Goal: Transaction & Acquisition: Purchase product/service

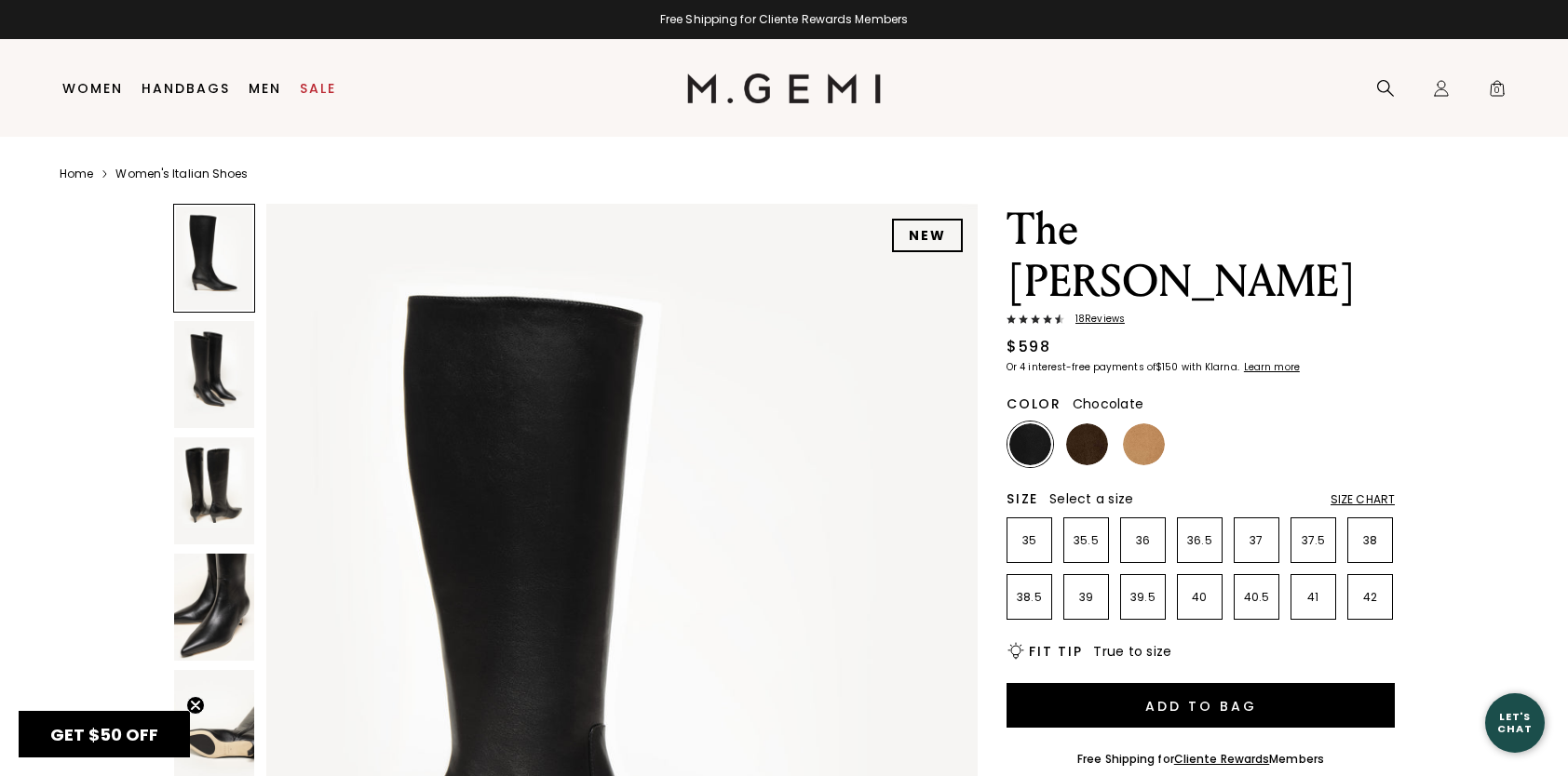
click at [1080, 424] on img at bounding box center [1087, 444] width 42 height 42
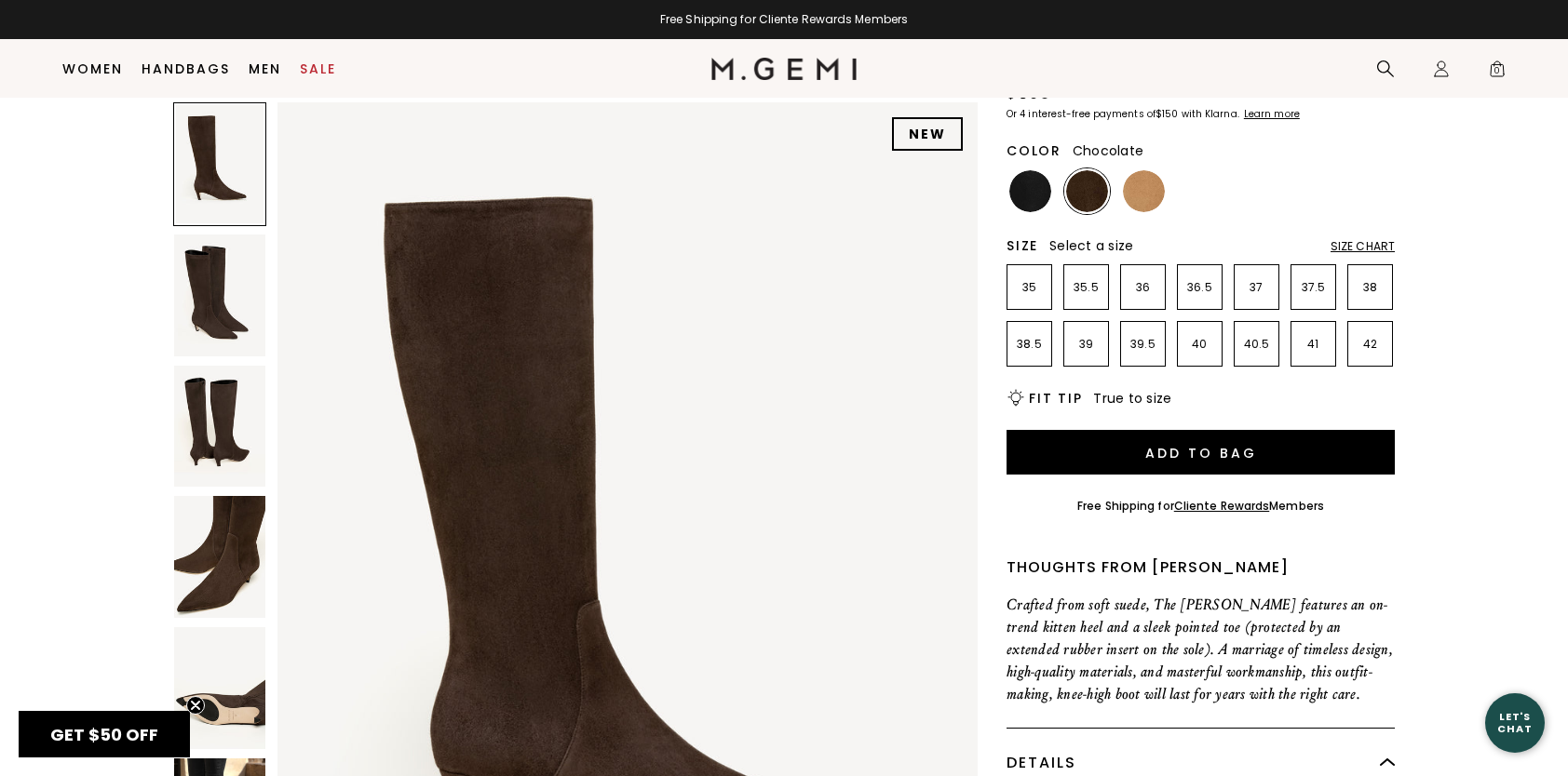
scroll to position [218, 0]
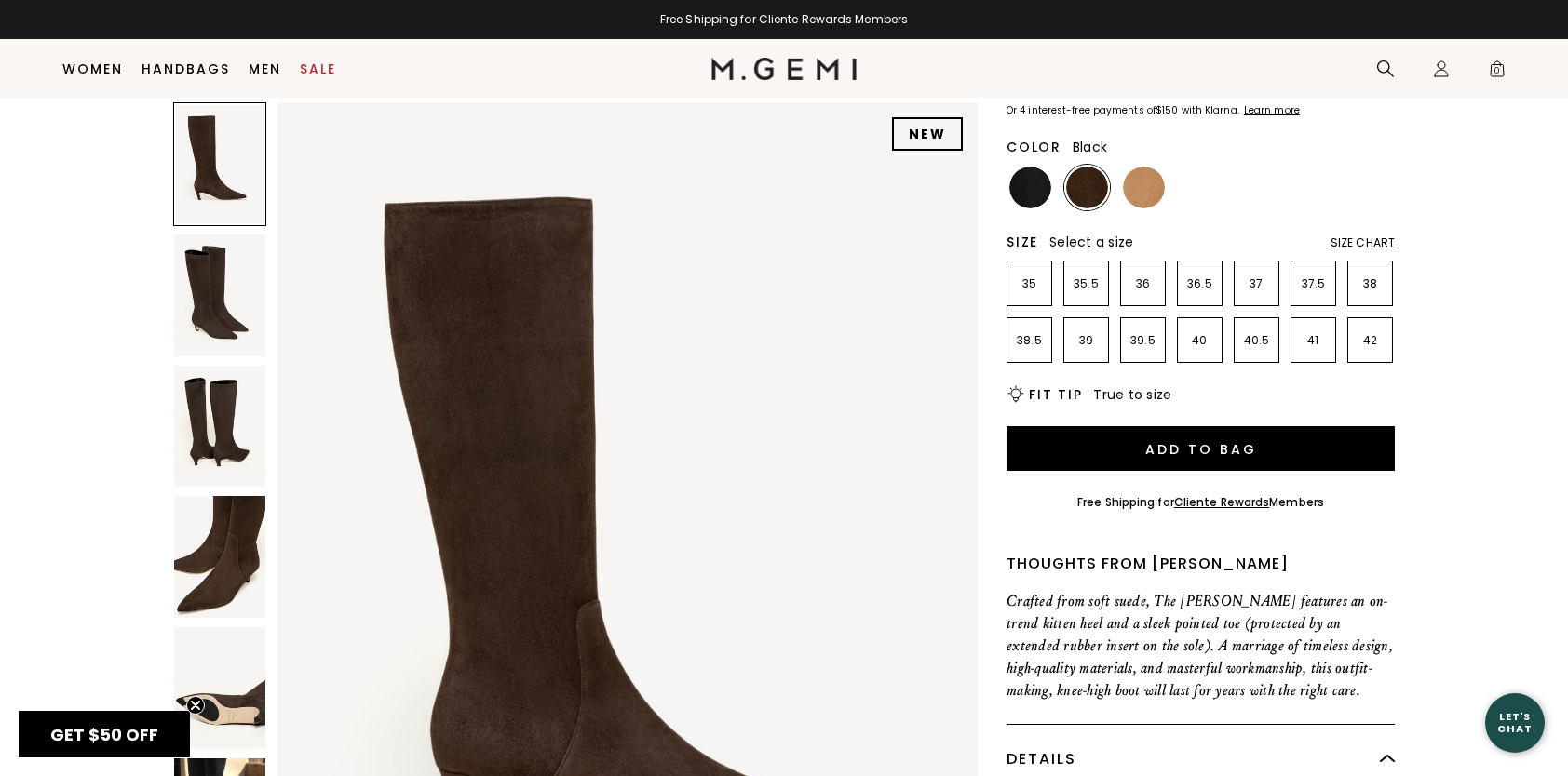
click at [1030, 166] on img at bounding box center [1030, 187] width 42 height 42
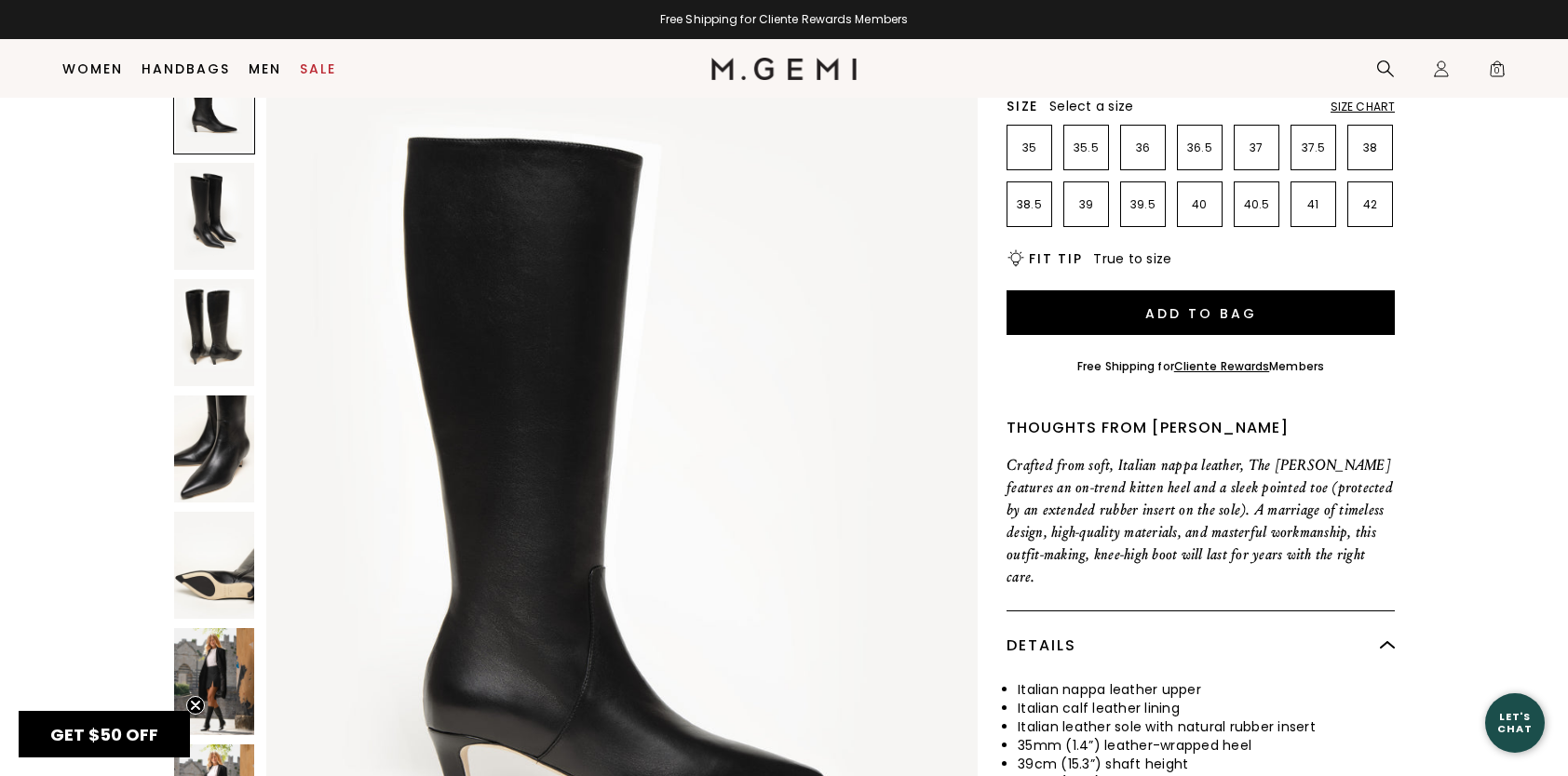
scroll to position [330, 0]
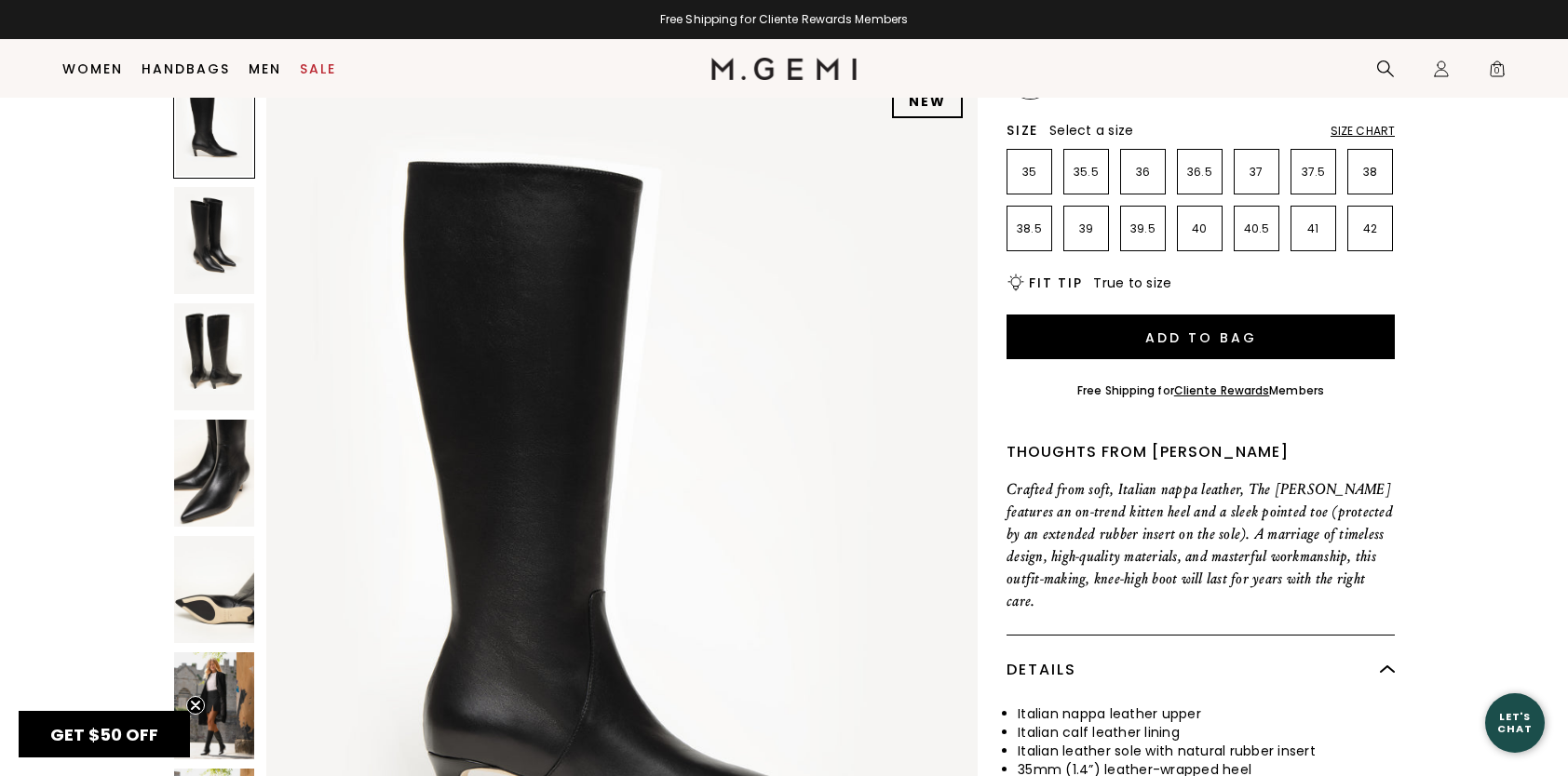
click at [227, 187] on img at bounding box center [214, 240] width 80 height 107
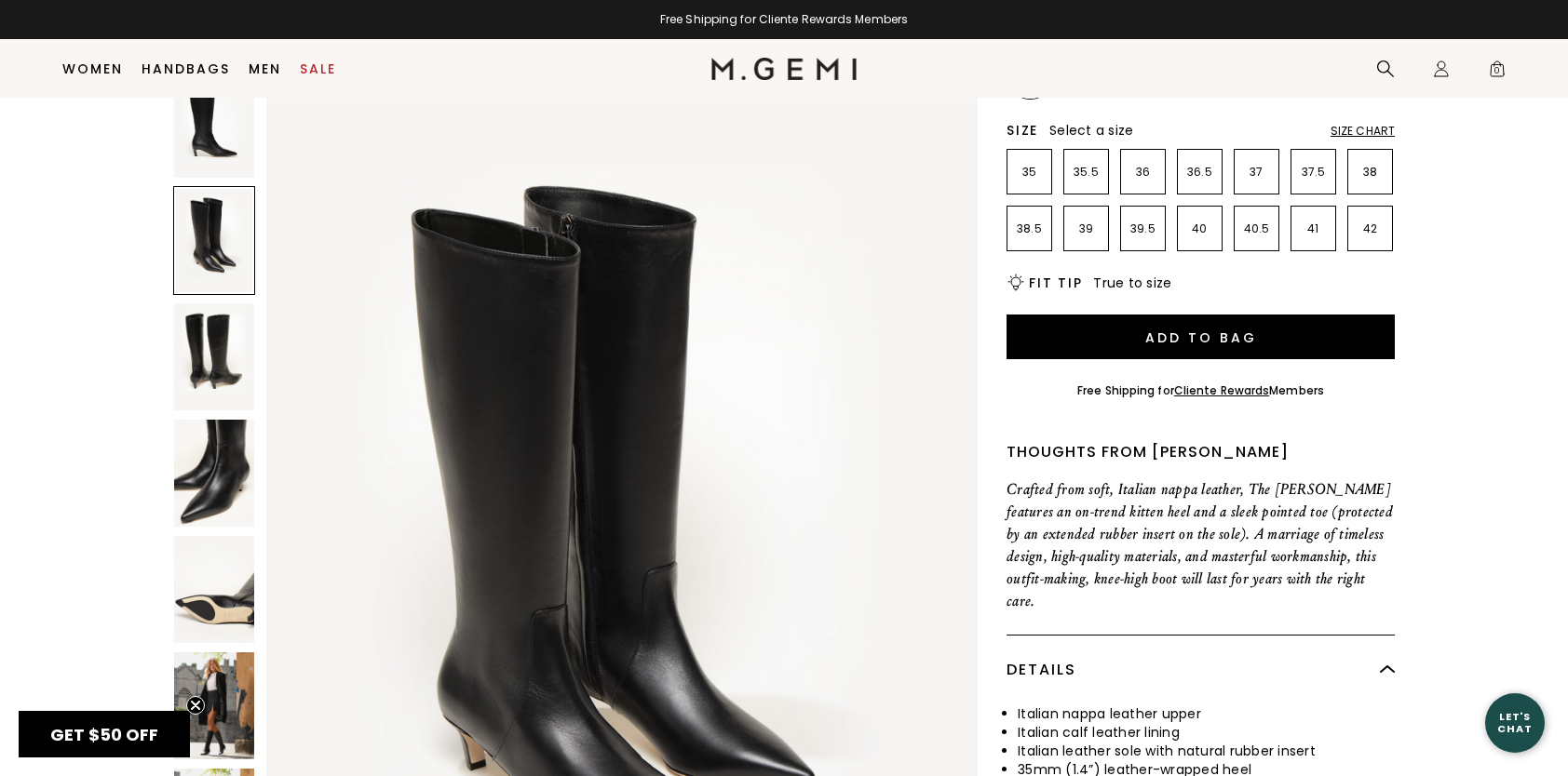
scroll to position [948, 0]
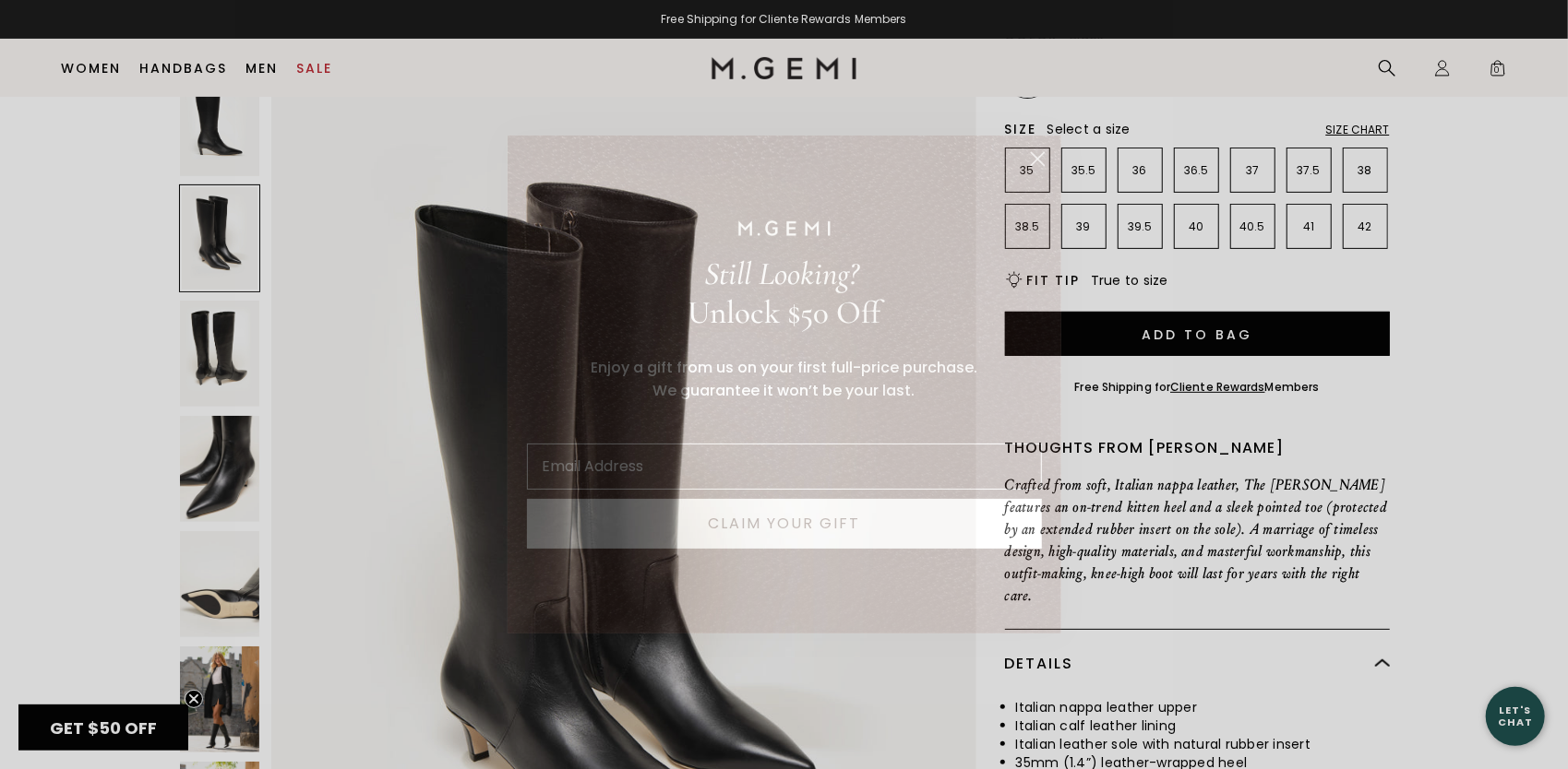
click at [1032, 167] on circle "Close dialog" at bounding box center [1037, 159] width 31 height 31
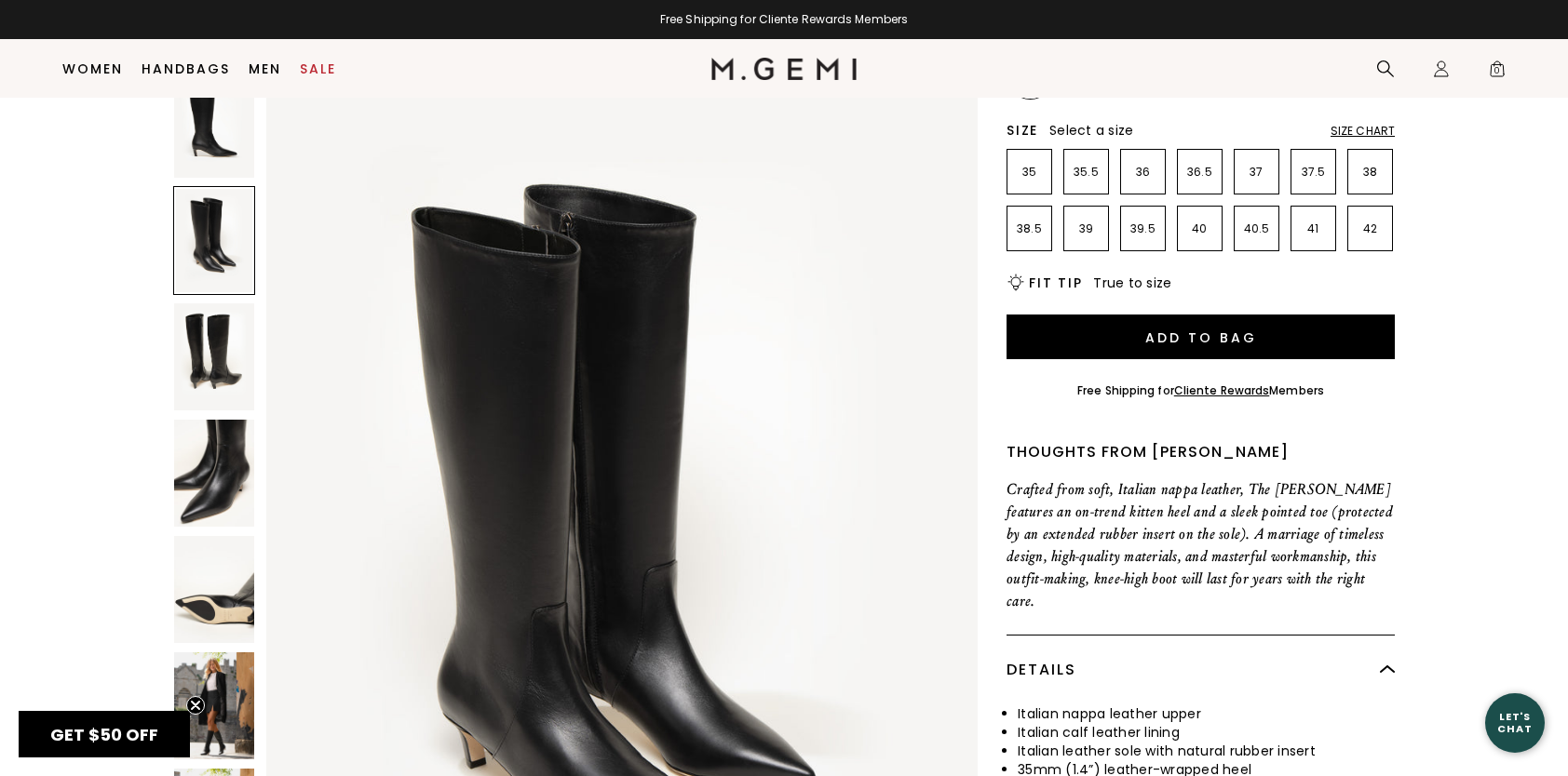
click at [216, 303] on img at bounding box center [214, 357] width 80 height 107
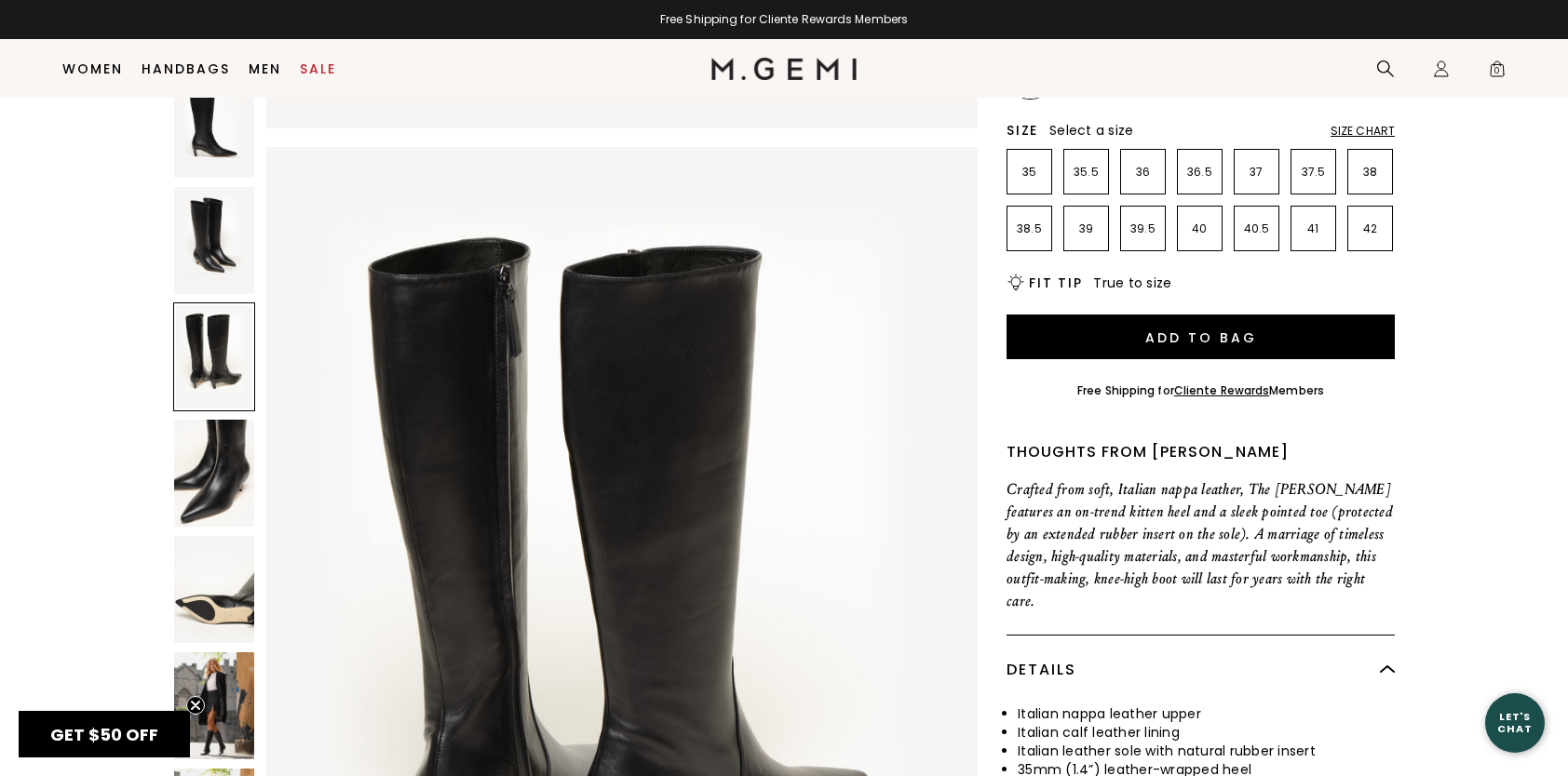
scroll to position [1896, 0]
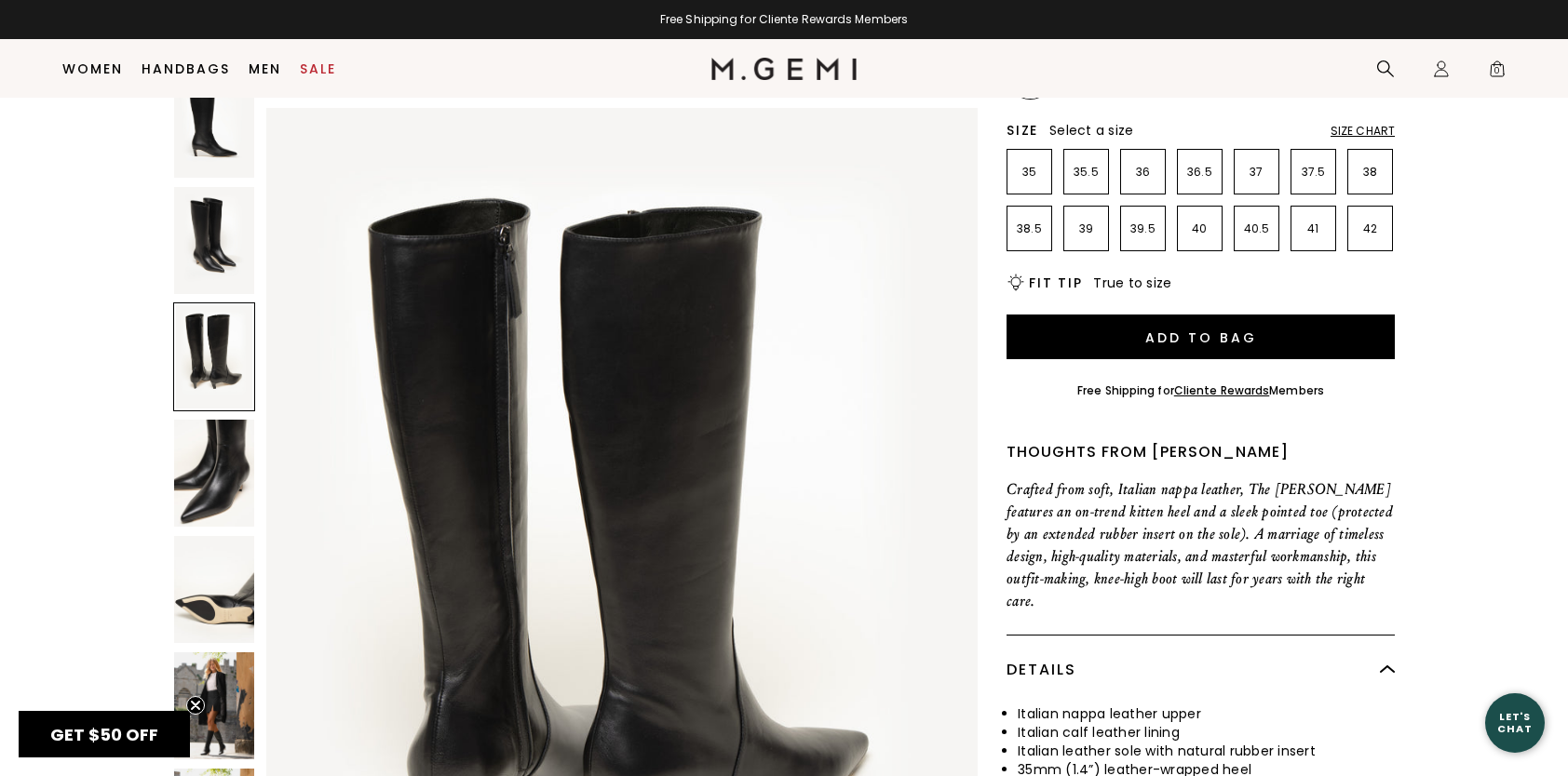
click at [212, 420] on img at bounding box center [214, 473] width 80 height 107
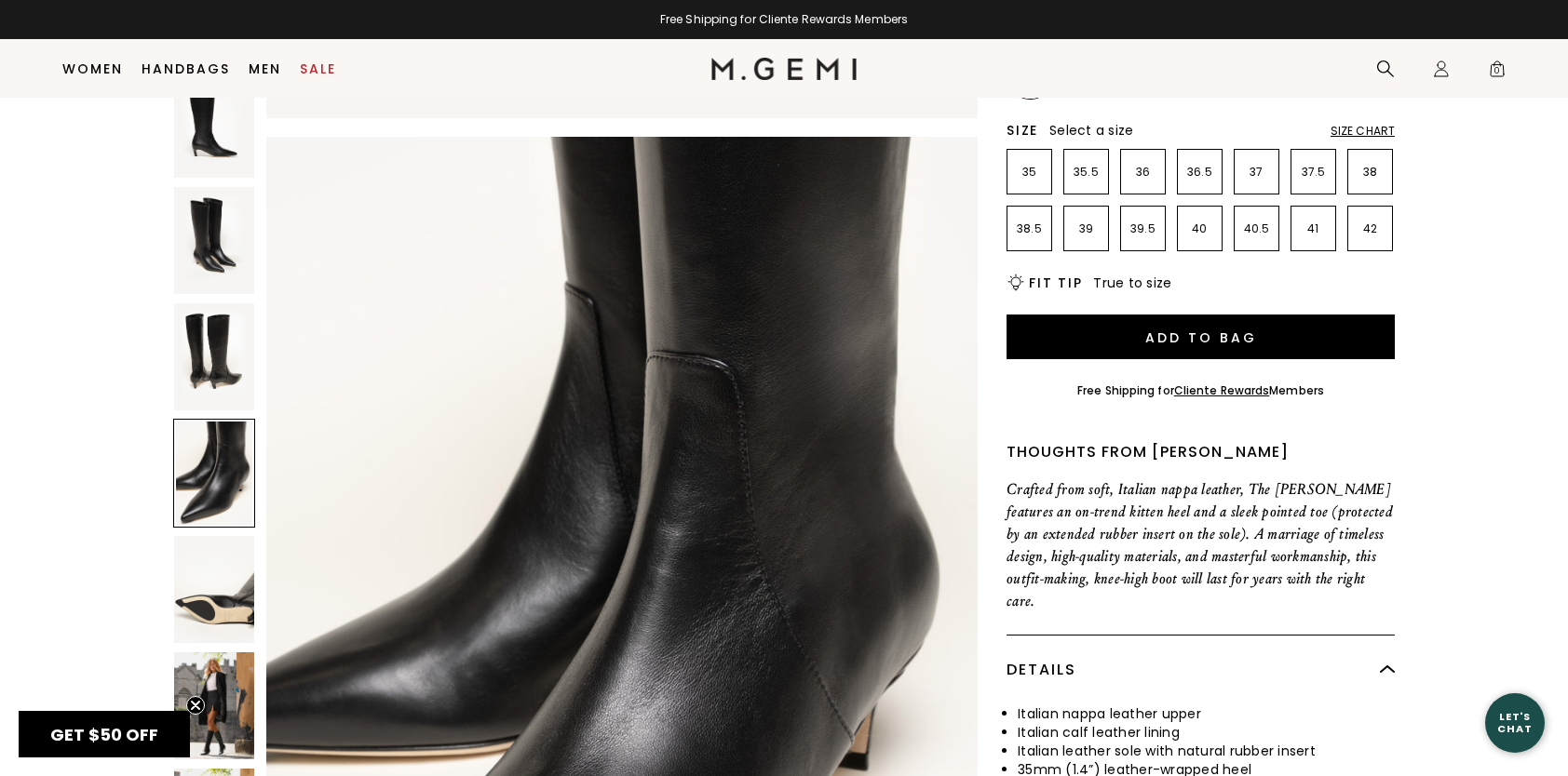
scroll to position [2843, 0]
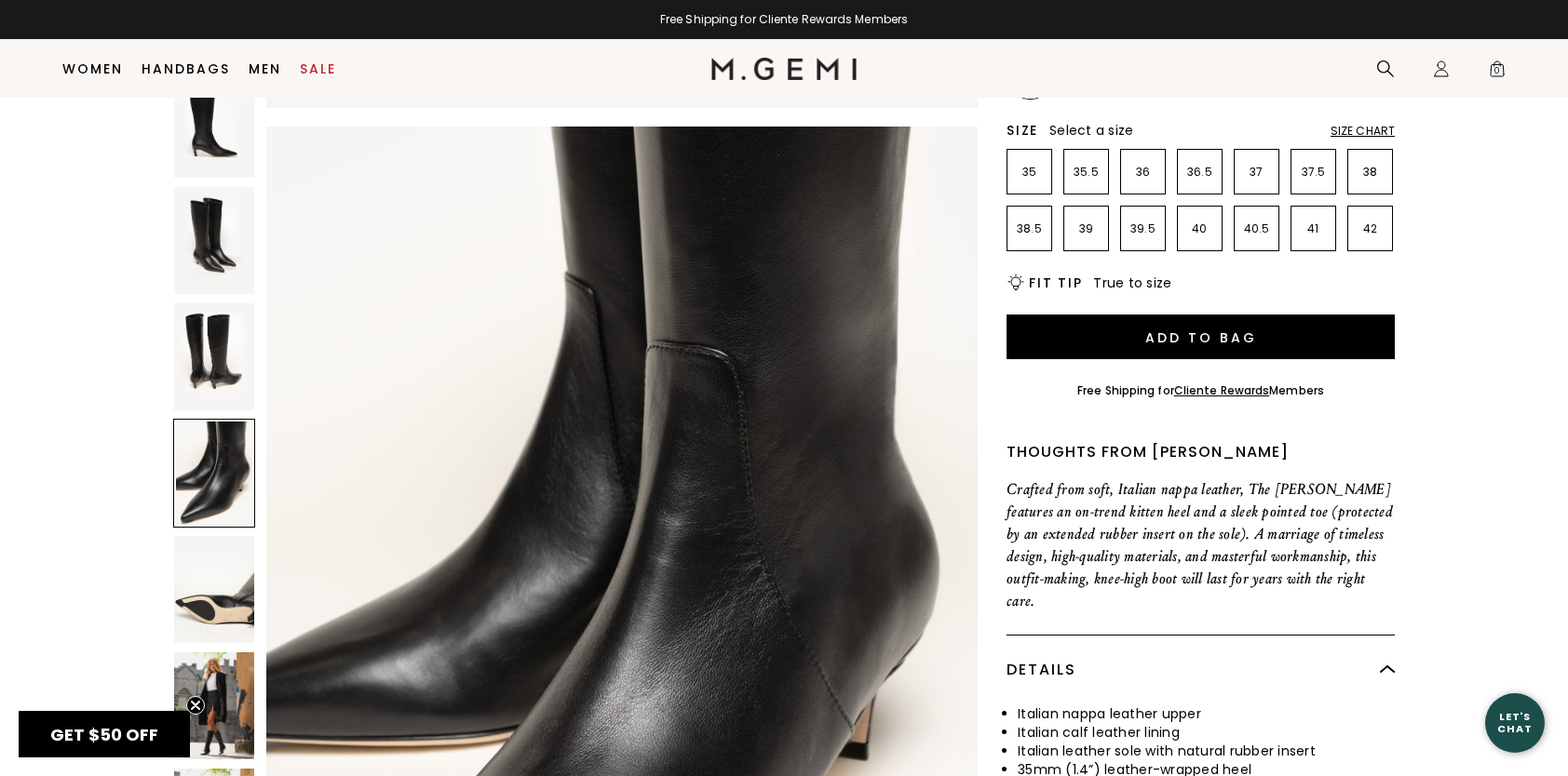
click at [227, 653] on img at bounding box center [214, 706] width 80 height 107
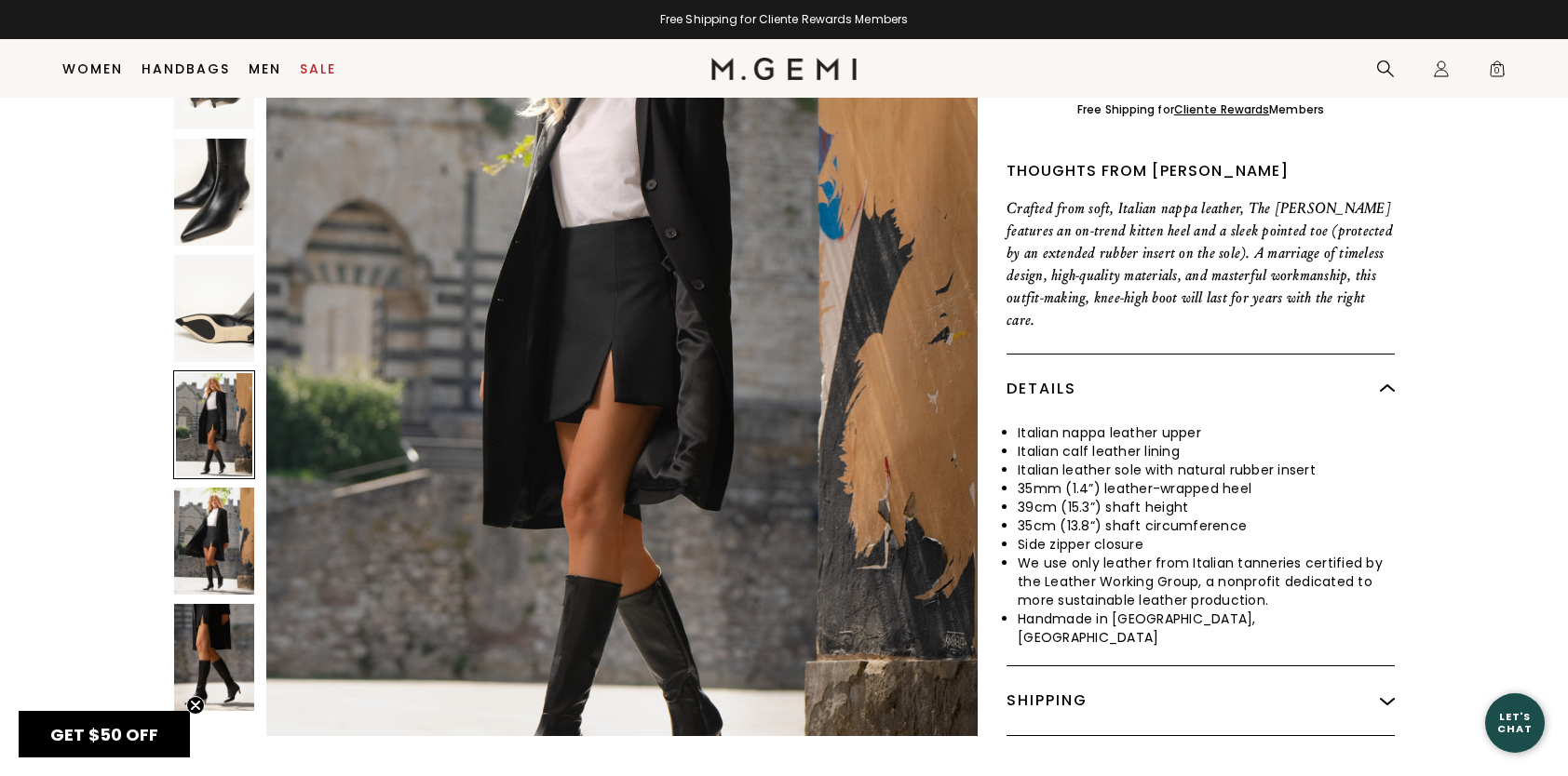
scroll to position [614, 0]
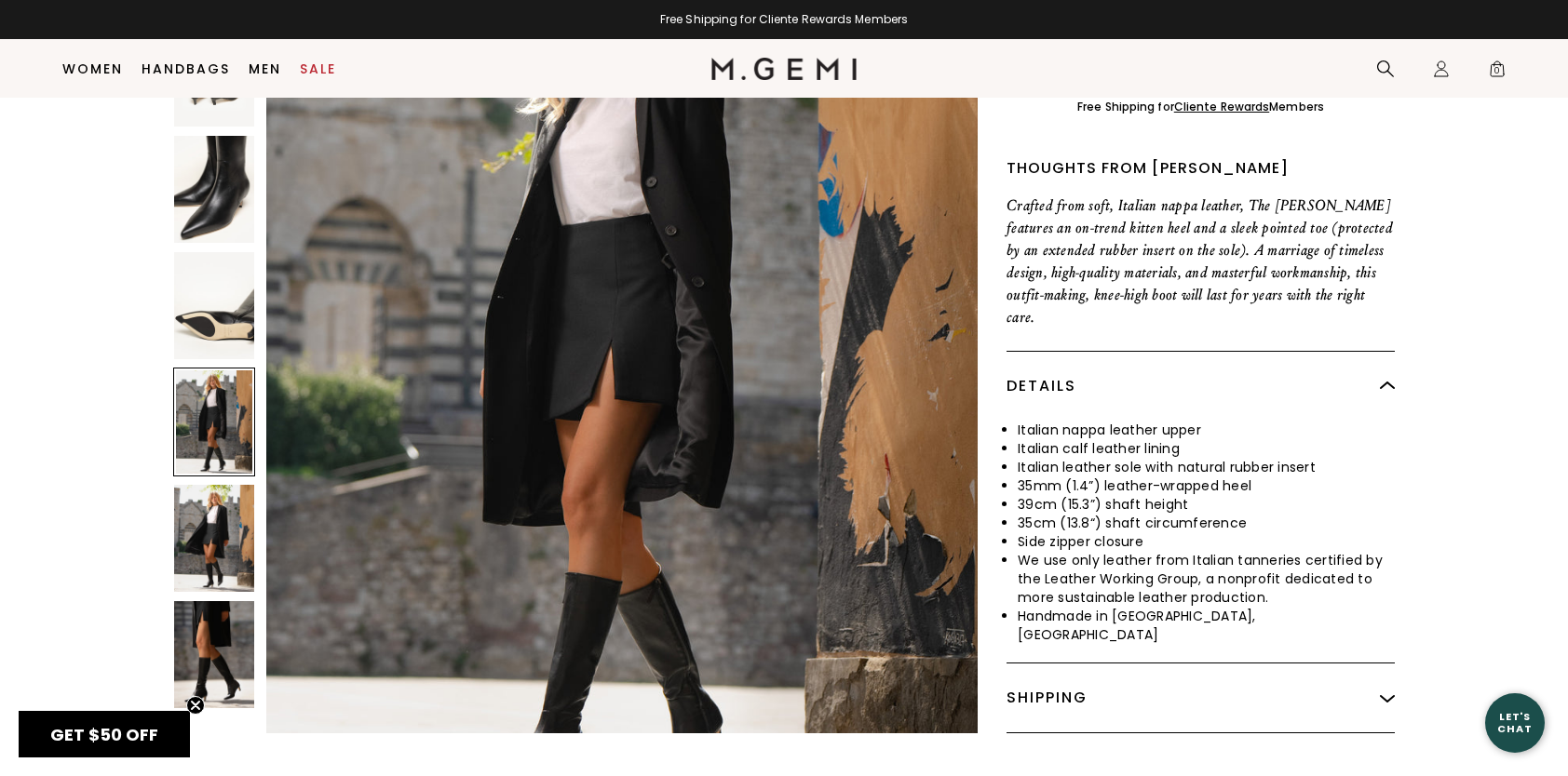
click at [228, 601] on img at bounding box center [214, 655] width 80 height 107
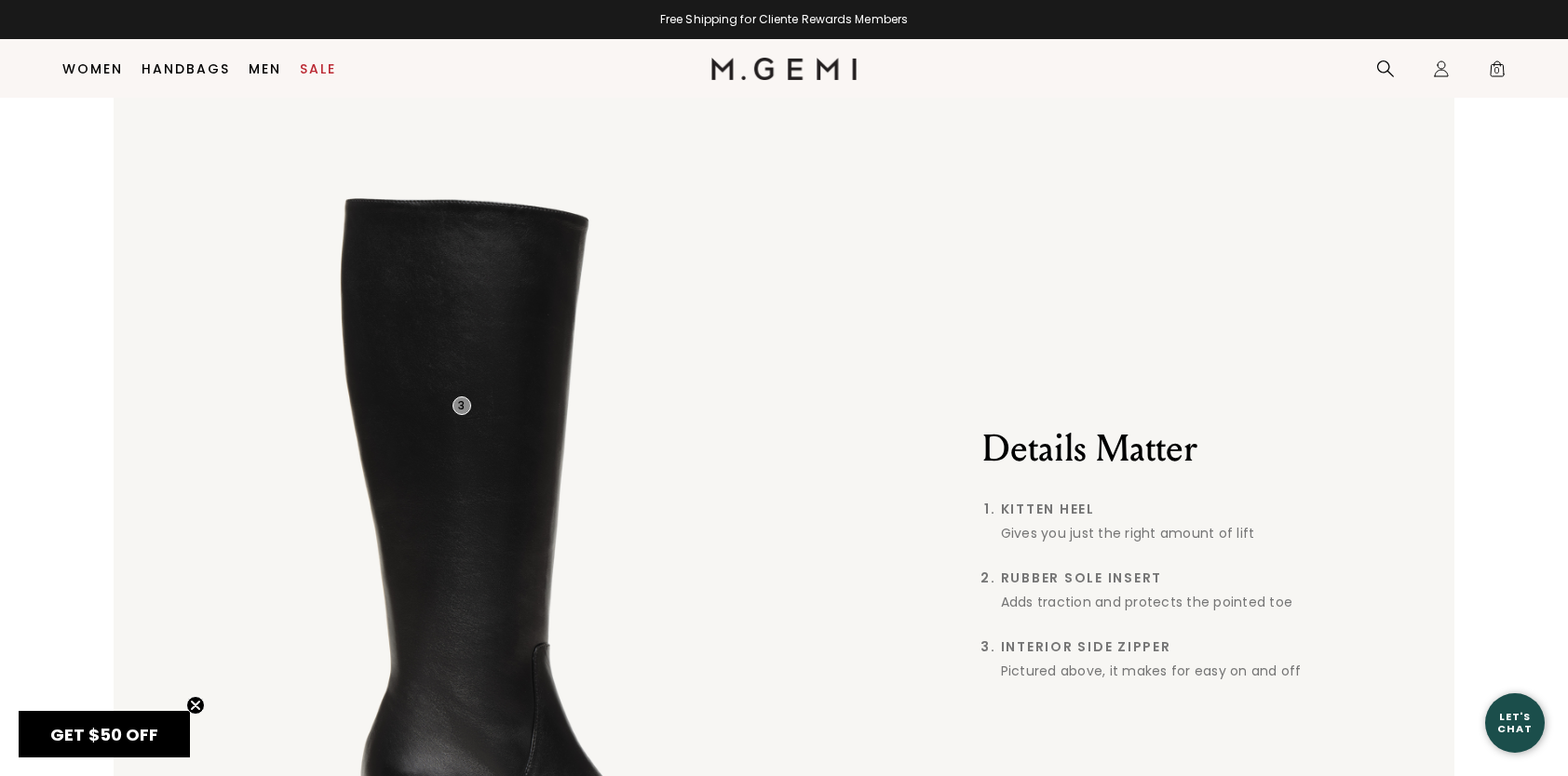
scroll to position [1427, 0]
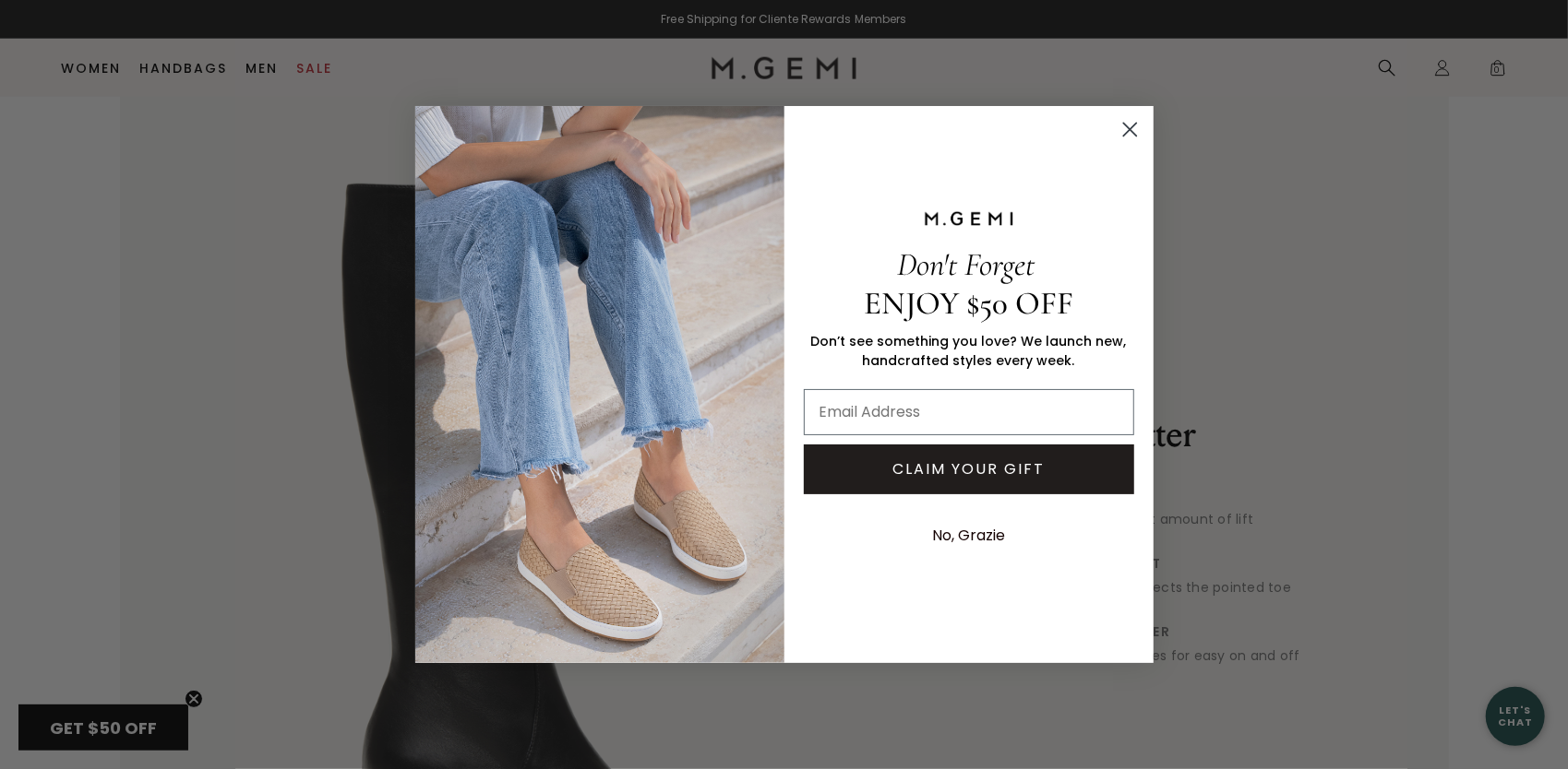
drag, startPoint x: 1563, startPoint y: 204, endPoint x: 1545, endPoint y: 210, distance: 19.0
drag, startPoint x: 1126, startPoint y: 126, endPoint x: 1143, endPoint y: 120, distance: 18.0
click at [1127, 127] on icon "Close dialog" at bounding box center [1129, 130] width 32 height 32
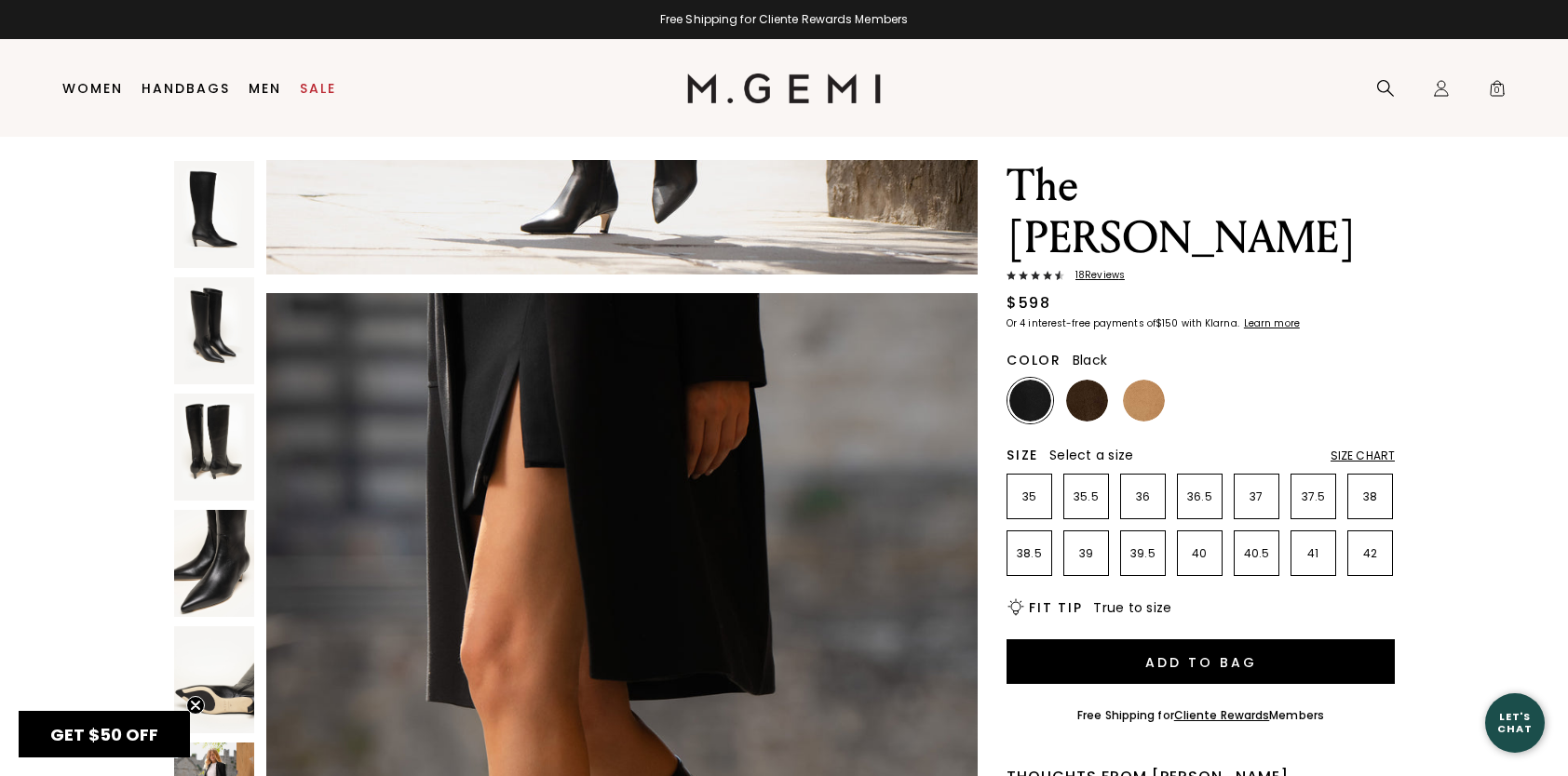
scroll to position [63, 0]
